Goal: Task Accomplishment & Management: Manage account settings

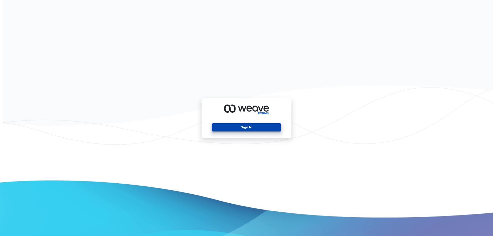
click at [257, 128] on button "Sign In" at bounding box center [246, 127] width 69 height 8
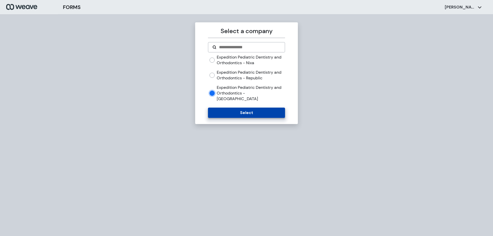
click at [242, 111] on button "Select" at bounding box center [246, 113] width 77 height 10
